Goal: Task Accomplishment & Management: Complete application form

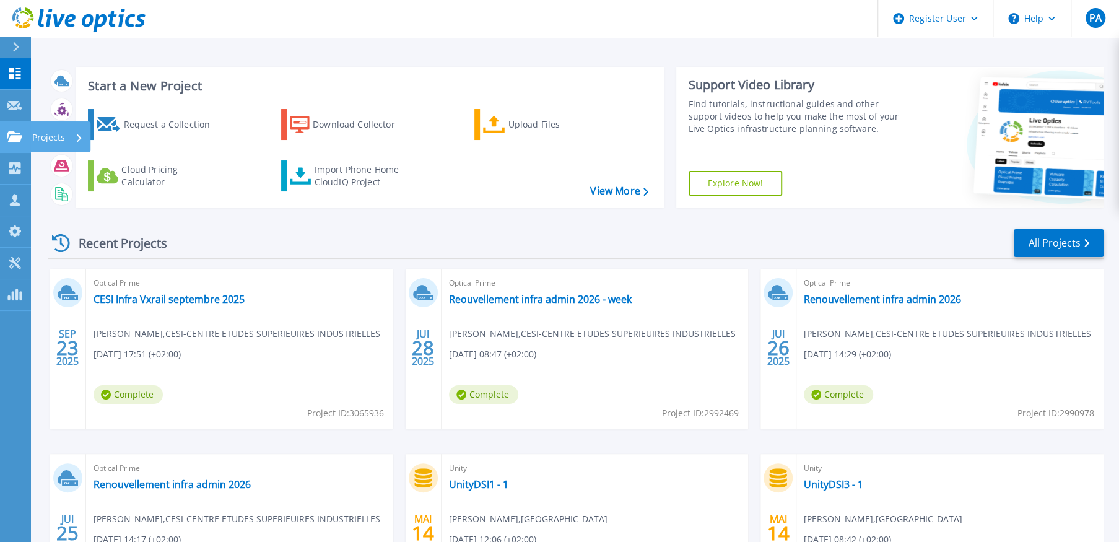
click at [40, 129] on p "Projects" at bounding box center [48, 137] width 33 height 32
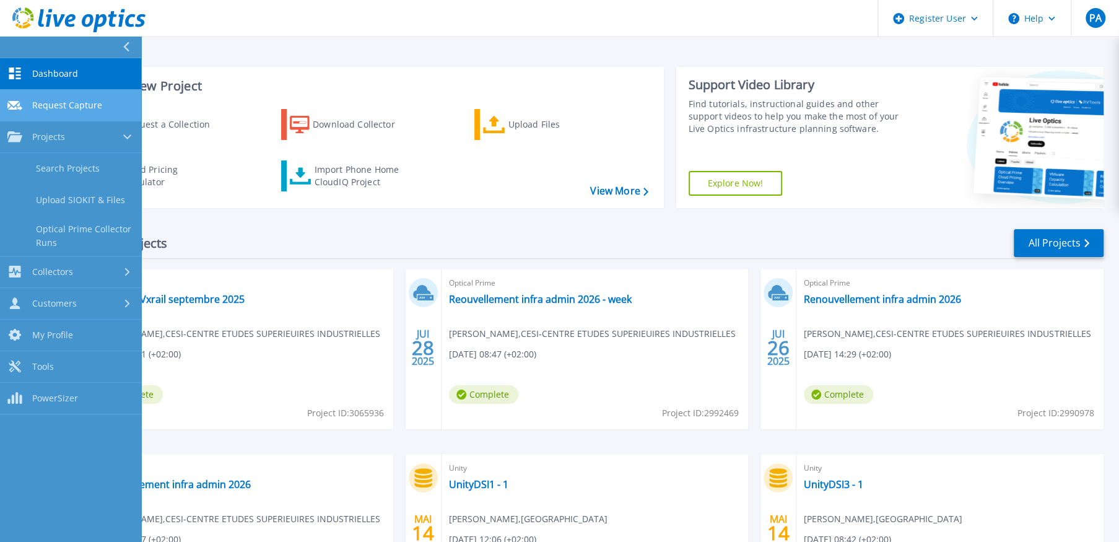
click at [41, 103] on span "Request Capture" at bounding box center [67, 105] width 70 height 11
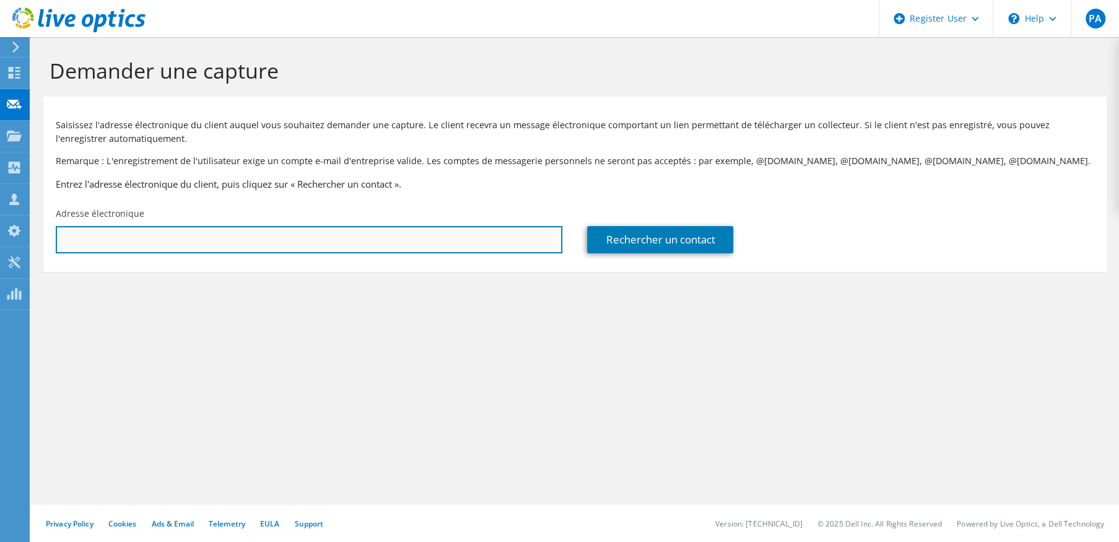
click at [209, 240] on input "text" at bounding box center [309, 239] width 506 height 27
paste input "[PERSON_NAME][EMAIL_ADDRESS][DOMAIN_NAME]"
type input "[PERSON_NAME][EMAIL_ADDRESS][DOMAIN_NAME]"
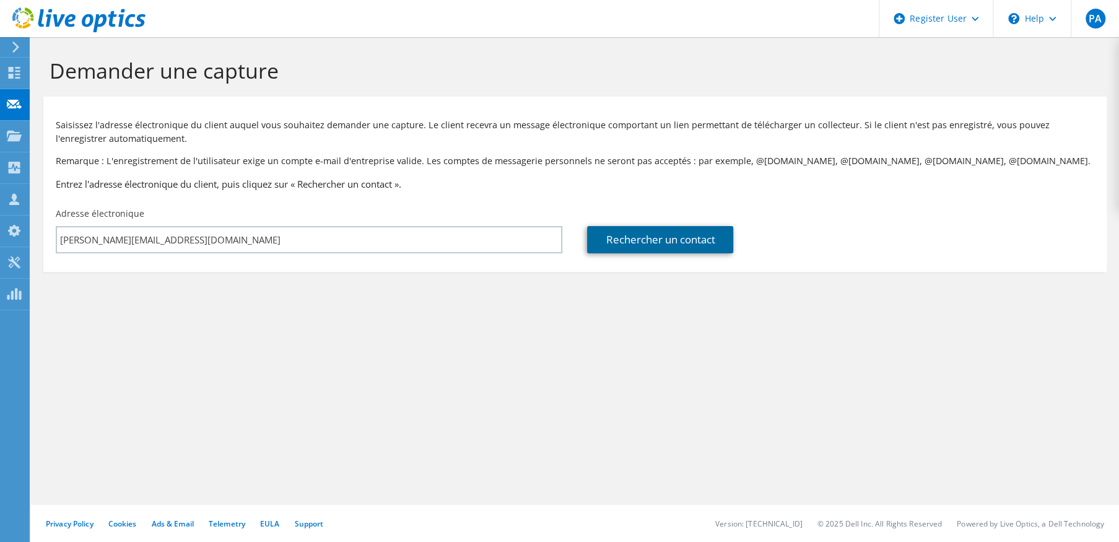
click at [609, 239] on link "Rechercher un contact" at bounding box center [660, 239] width 146 height 27
type input "ENSAM - ECOLE NATIONALE ARTS ET METIERS ([GEOGRAPHIC_DATA])"
type input "[PERSON_NAME]"
type input "Zerrouki"
type input "[GEOGRAPHIC_DATA]"
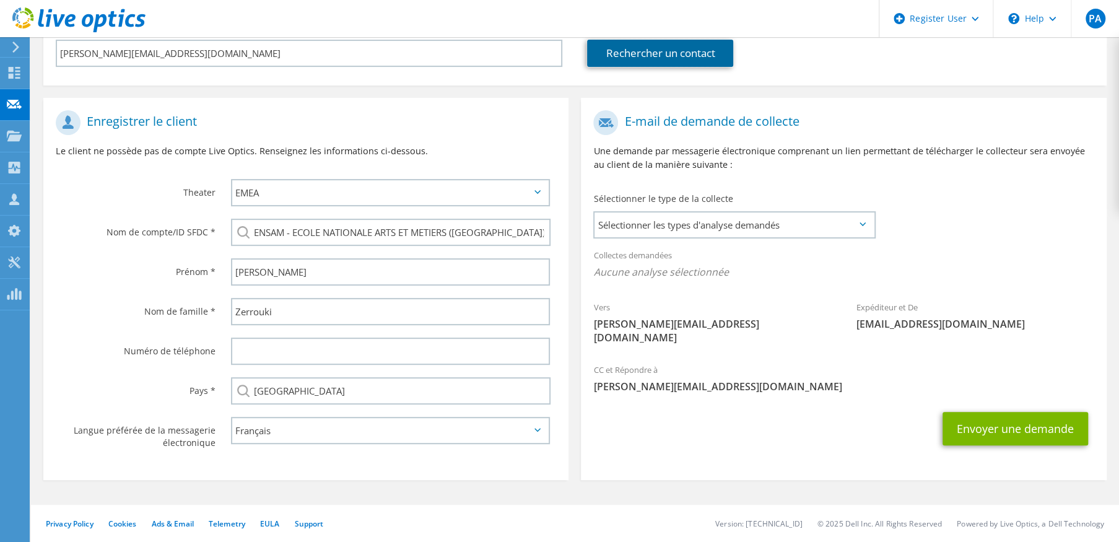
scroll to position [189, 0]
click at [732, 220] on span "Sélectionner les types d'analyse demandés" at bounding box center [733, 224] width 279 height 25
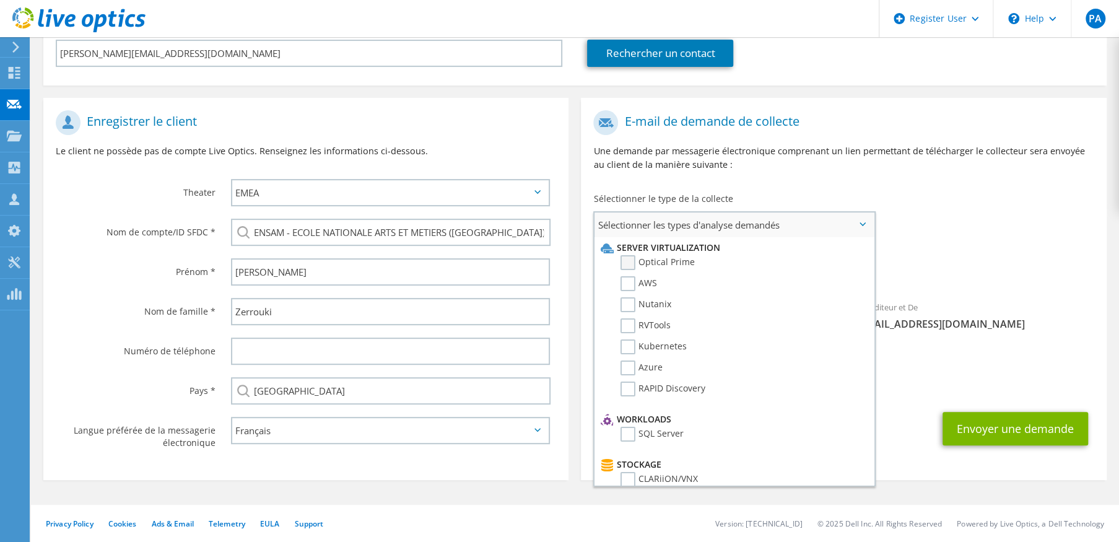
click at [628, 258] on label "Optical Prime" at bounding box center [657, 262] width 74 height 15
click at [0, 0] on input "Optical Prime" at bounding box center [0, 0] width 0 height 0
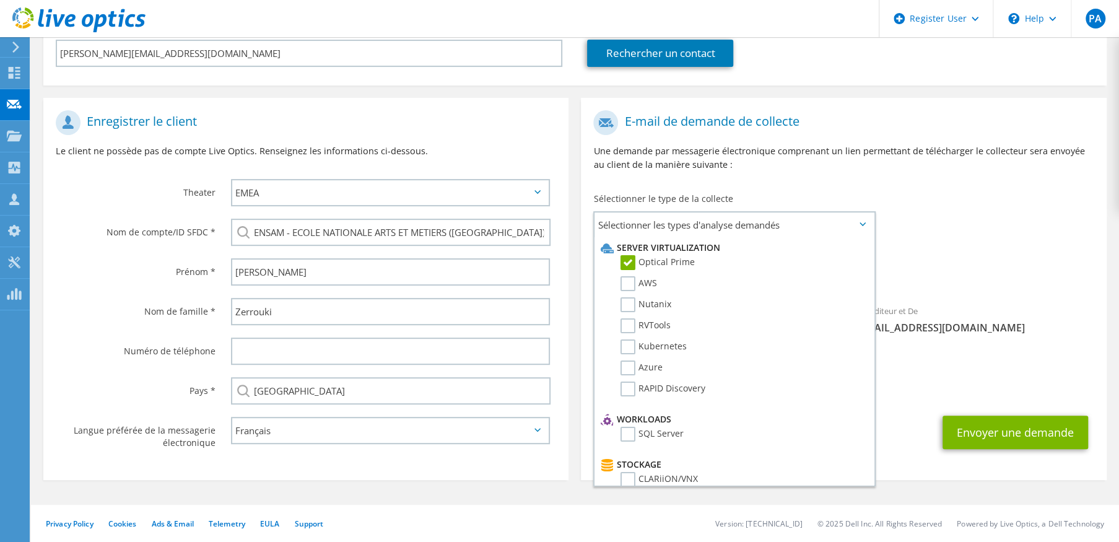
click at [922, 242] on div "Collectes demandées Aucune analyse sélectionnée Optical Prime" at bounding box center [843, 267] width 525 height 50
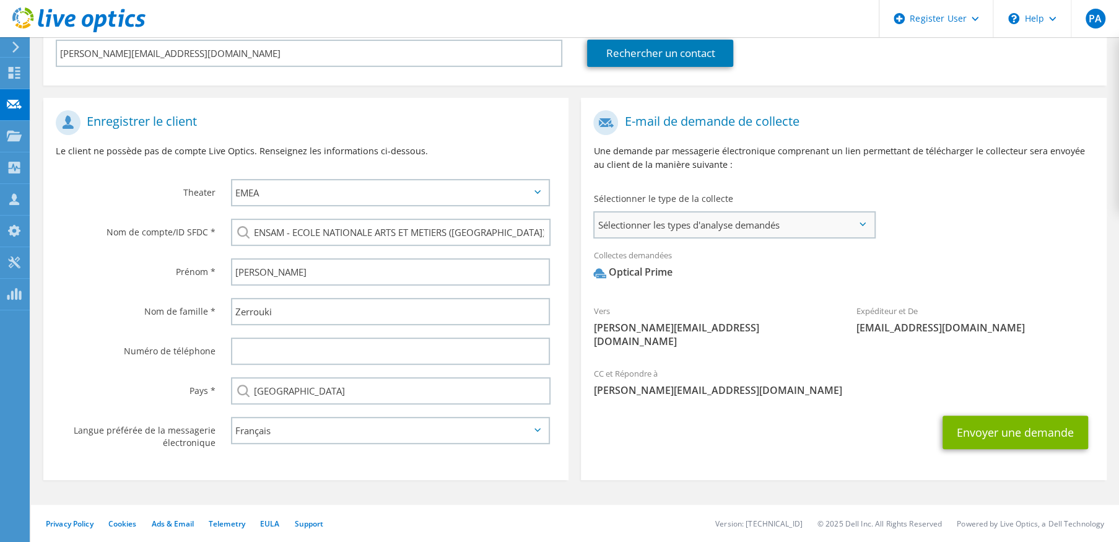
click at [857, 220] on span "Sélectionner les types d'analyse demandés" at bounding box center [733, 224] width 279 height 25
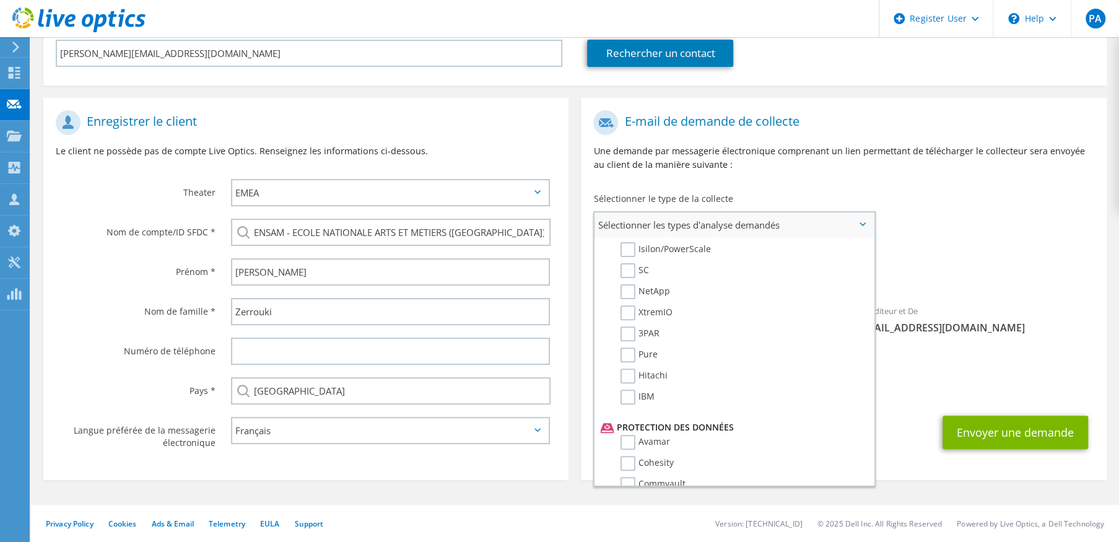
scroll to position [357, 0]
click at [1000, 253] on div "Collectes demandées Aucune analyse sélectionnée Optical Prime" at bounding box center [843, 267] width 525 height 50
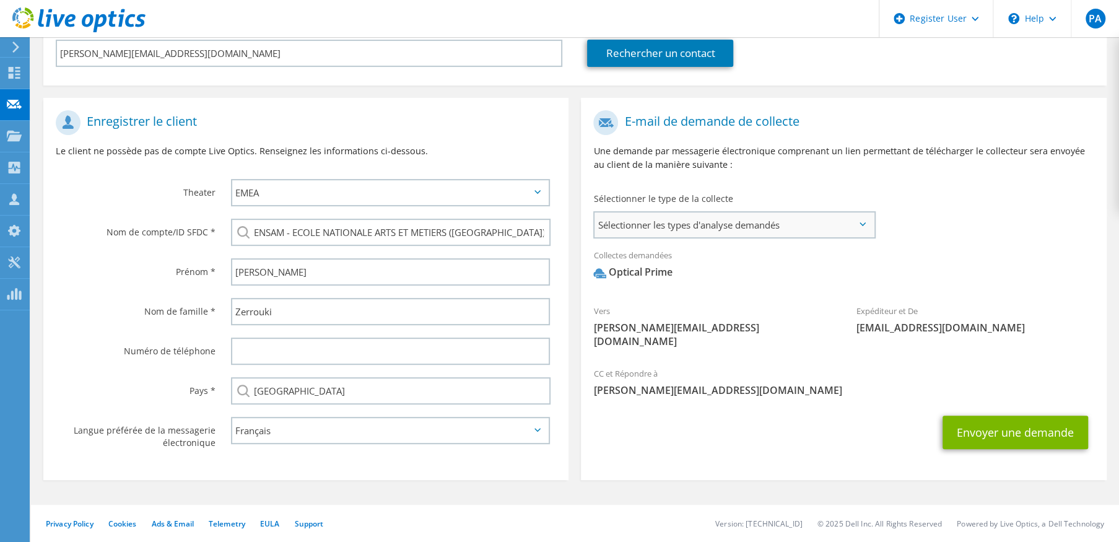
click at [859, 219] on span "Sélectionner les types d'analyse demandés" at bounding box center [733, 224] width 279 height 25
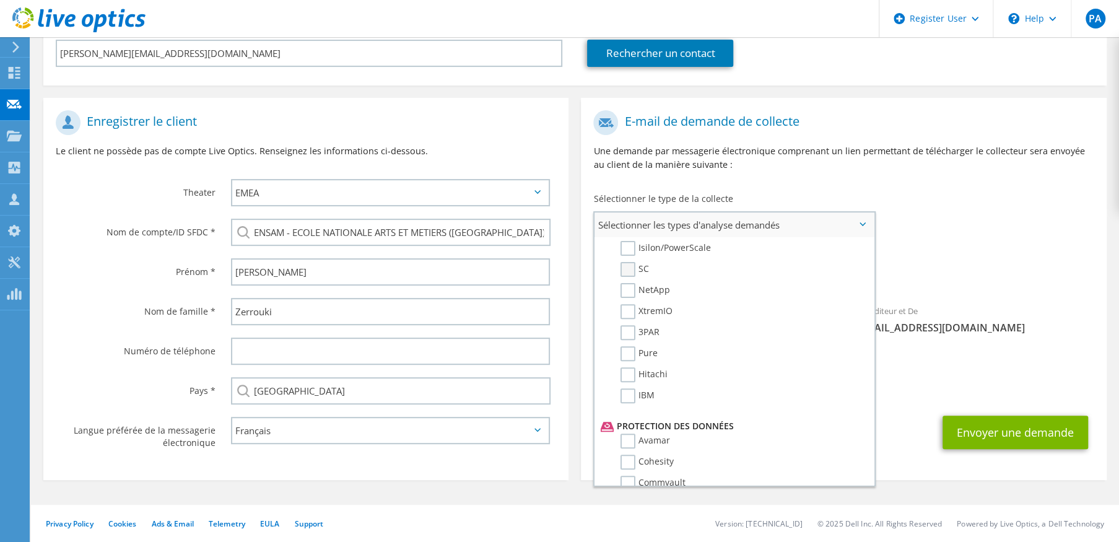
click at [623, 262] on label "SC" at bounding box center [634, 269] width 28 height 15
click at [0, 0] on input "SC" at bounding box center [0, 0] width 0 height 0
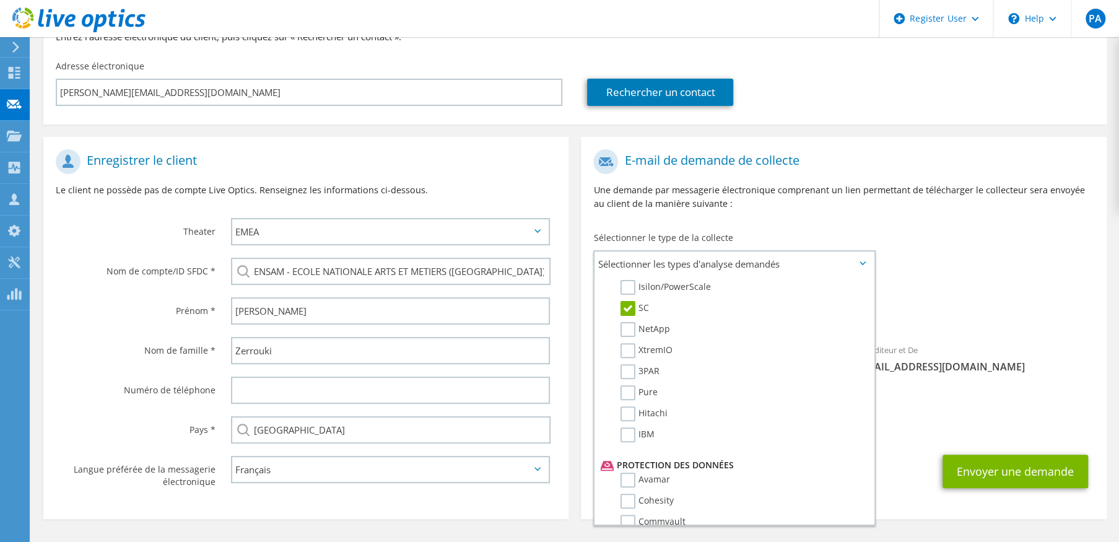
scroll to position [128, 0]
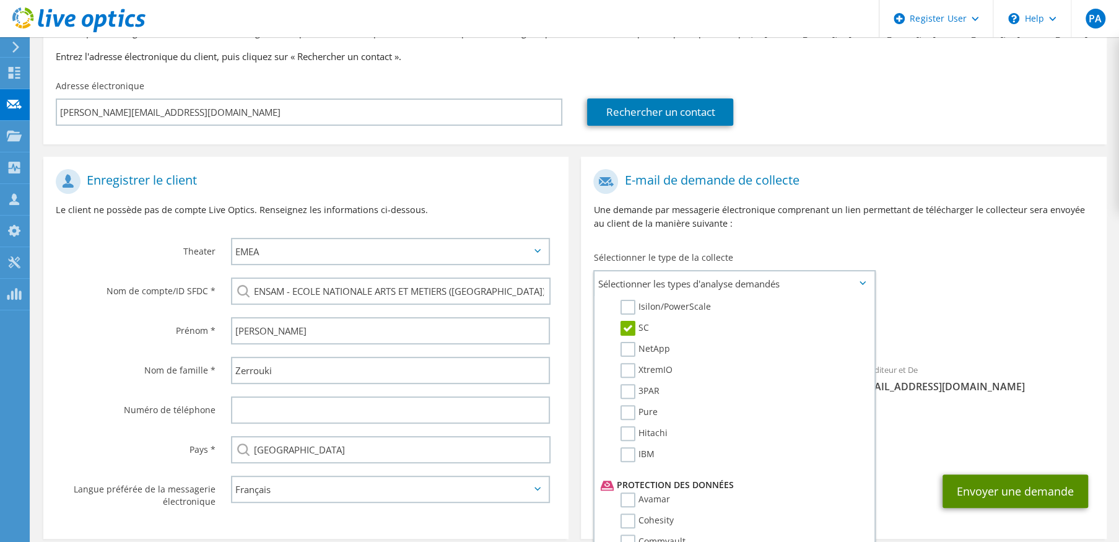
click at [995, 474] on button "Envoyer une demande" at bounding box center [1014, 490] width 145 height 33
